Goal: Task Accomplishment & Management: Use online tool/utility

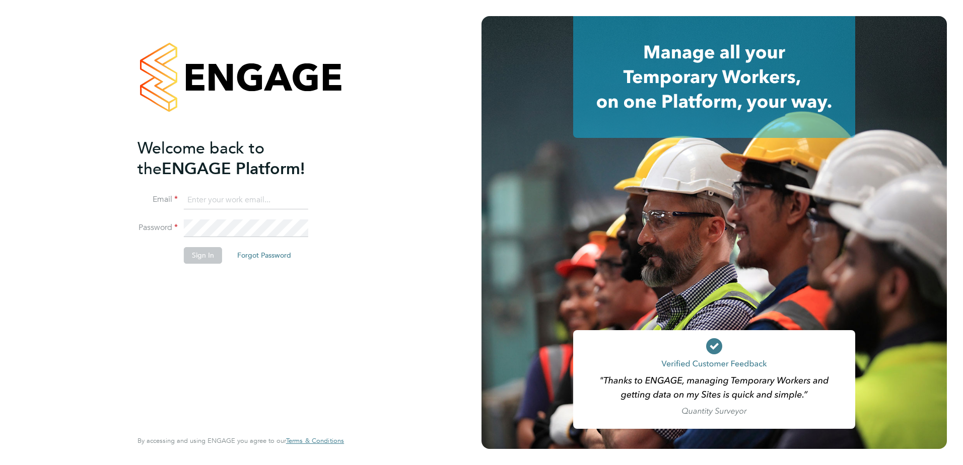
type input "georgia.grant@adore-recruitment.co.uk"
click at [185, 253] on button "Sign In" at bounding box center [203, 255] width 38 height 16
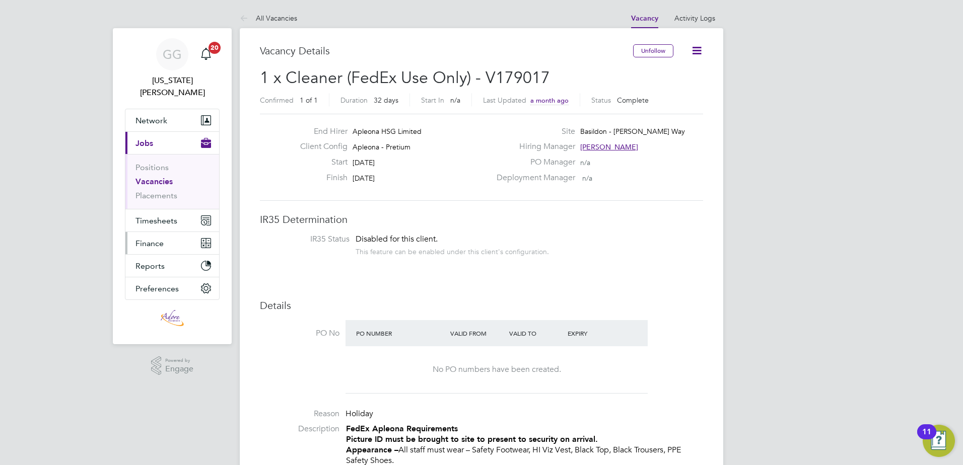
click at [175, 236] on button "Finance" at bounding box center [172, 243] width 94 height 22
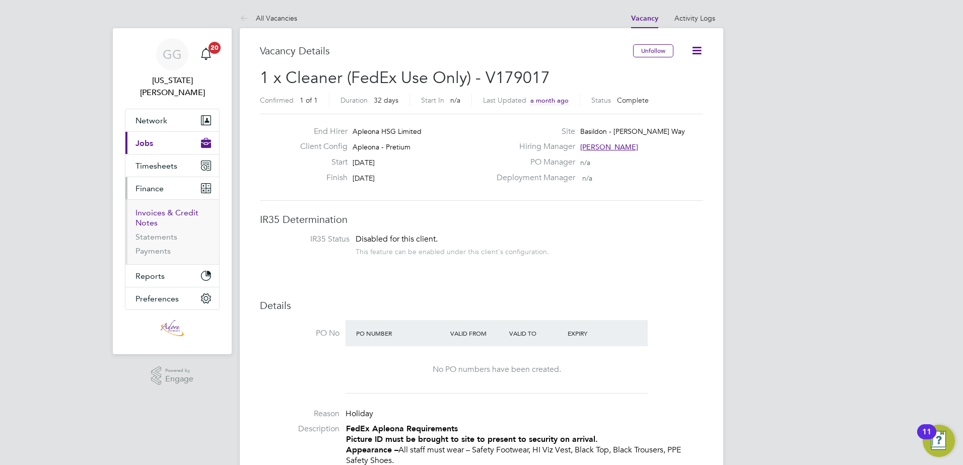
click at [175, 208] on link "Invoices & Credit Notes" at bounding box center [166, 218] width 63 height 20
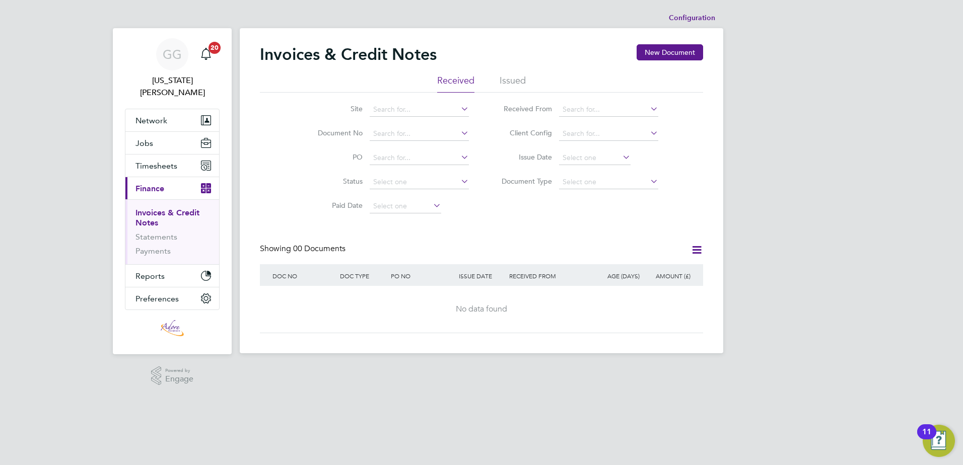
click at [507, 80] on li "Issued" at bounding box center [513, 84] width 26 height 18
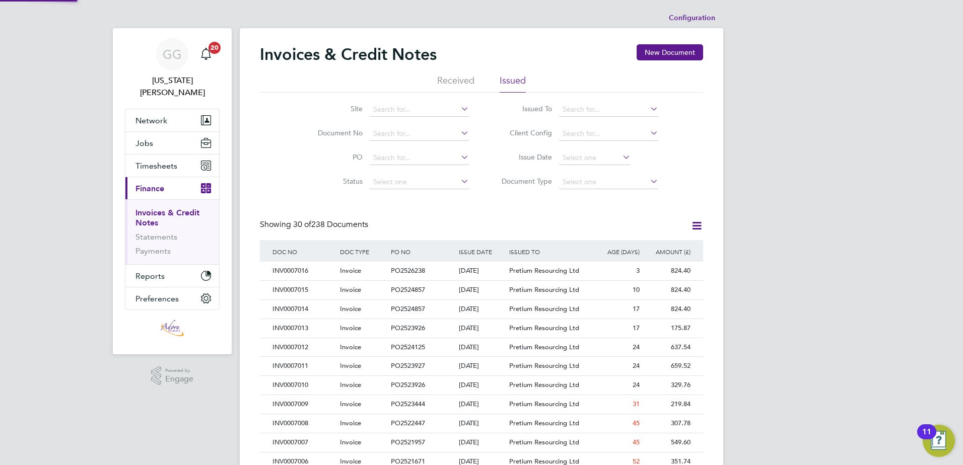
scroll to position [19, 85]
click at [605, 275] on div "3" at bounding box center [616, 271] width 51 height 19
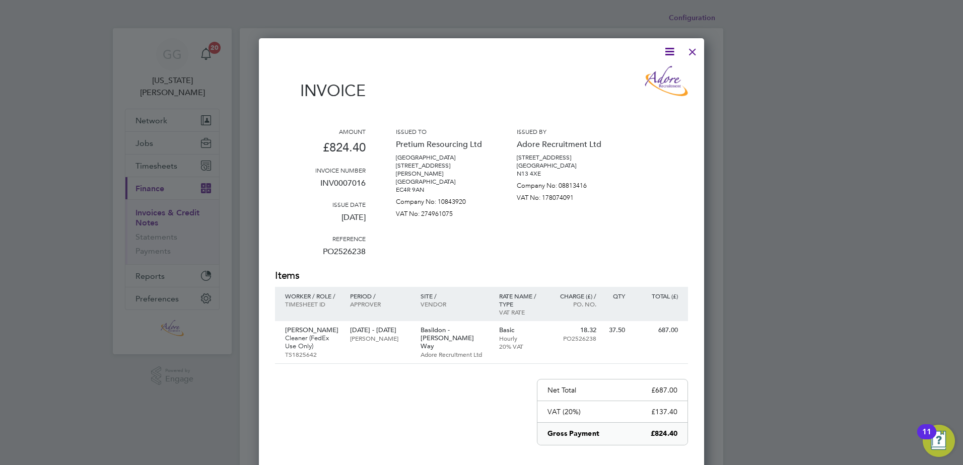
click at [672, 54] on icon at bounding box center [669, 51] width 13 height 13
click at [645, 74] on li "Download Invoice" at bounding box center [639, 75] width 70 height 14
click at [944, 30] on div at bounding box center [481, 232] width 963 height 465
